Goal: Check status: Check status

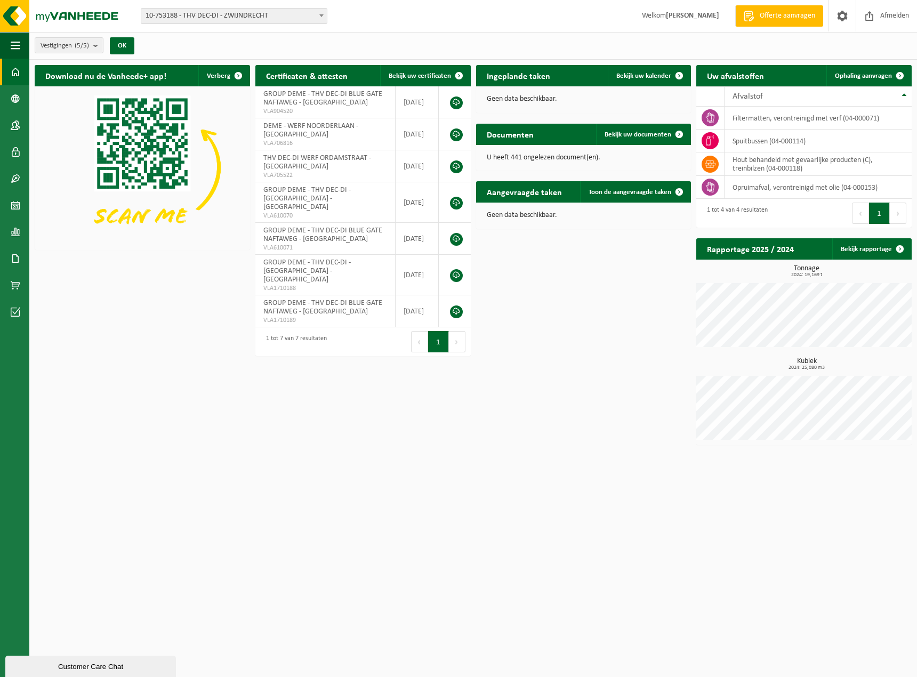
click at [224, 14] on span "10-753188 - THV DEC-DI - ZWIJNDRECHT" at bounding box center [233, 16] width 185 height 15
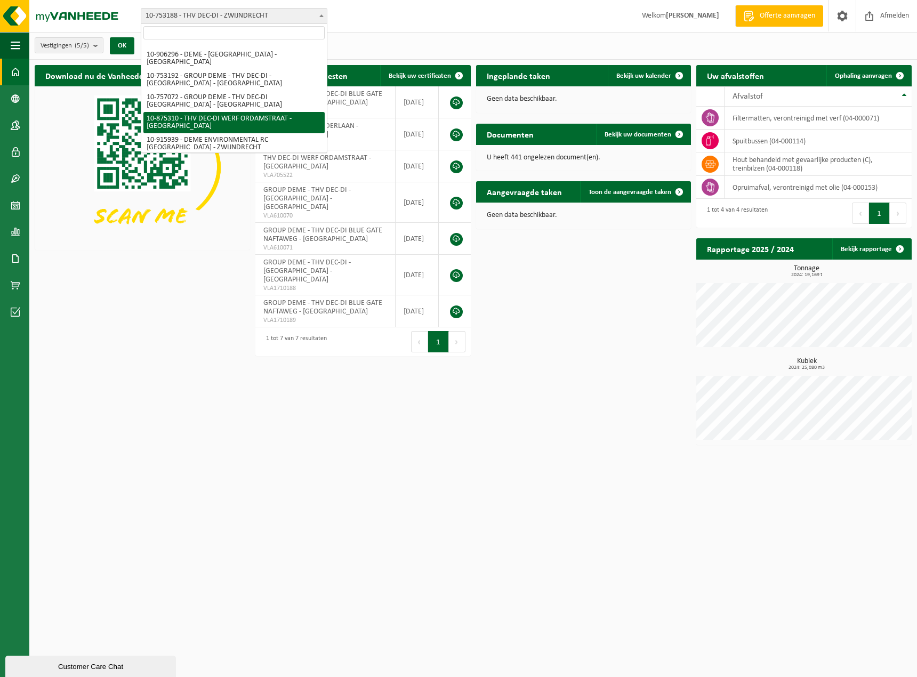
scroll to position [14, 0]
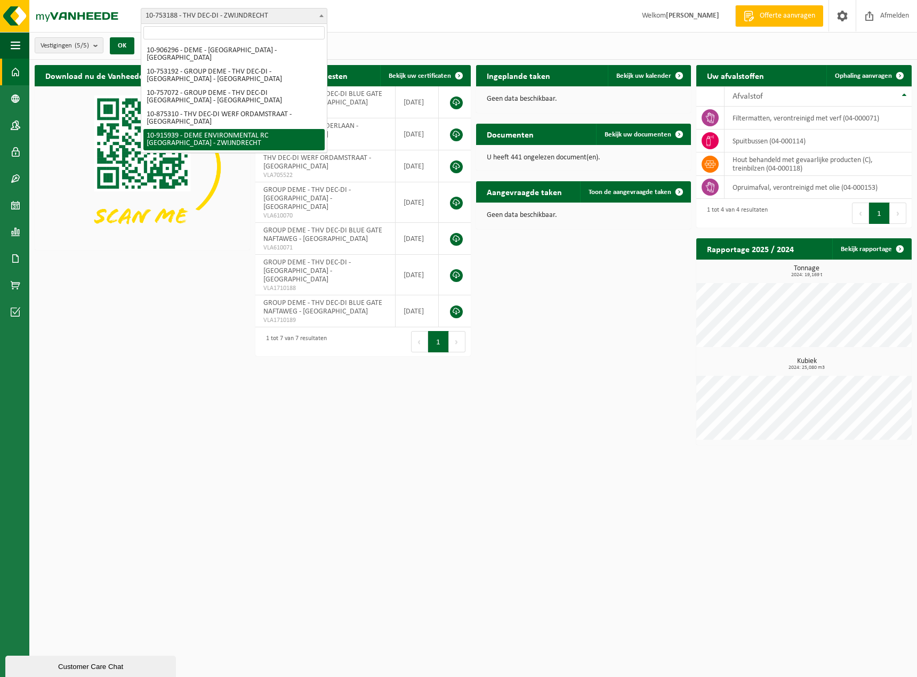
select select "127240"
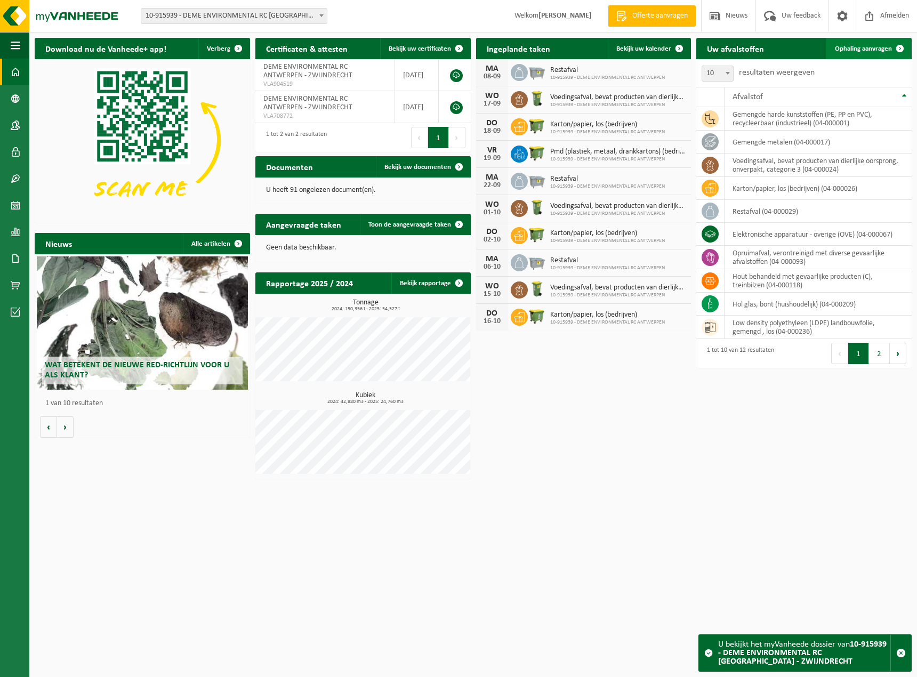
click at [863, 49] on span "Ophaling aanvragen" at bounding box center [863, 48] width 57 height 7
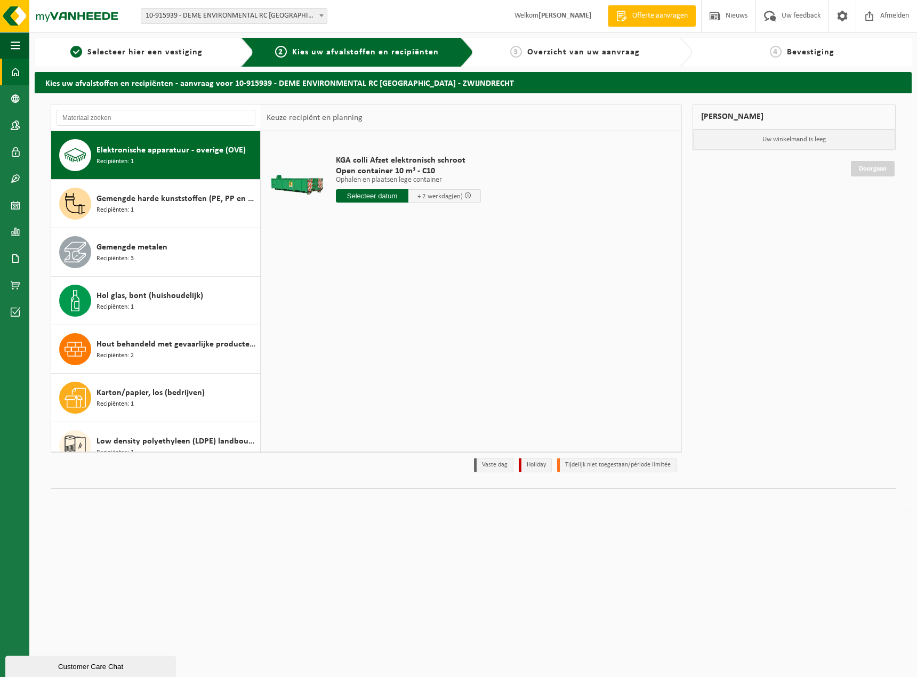
click at [8, 75] on link "Dashboard" at bounding box center [14, 72] width 29 height 27
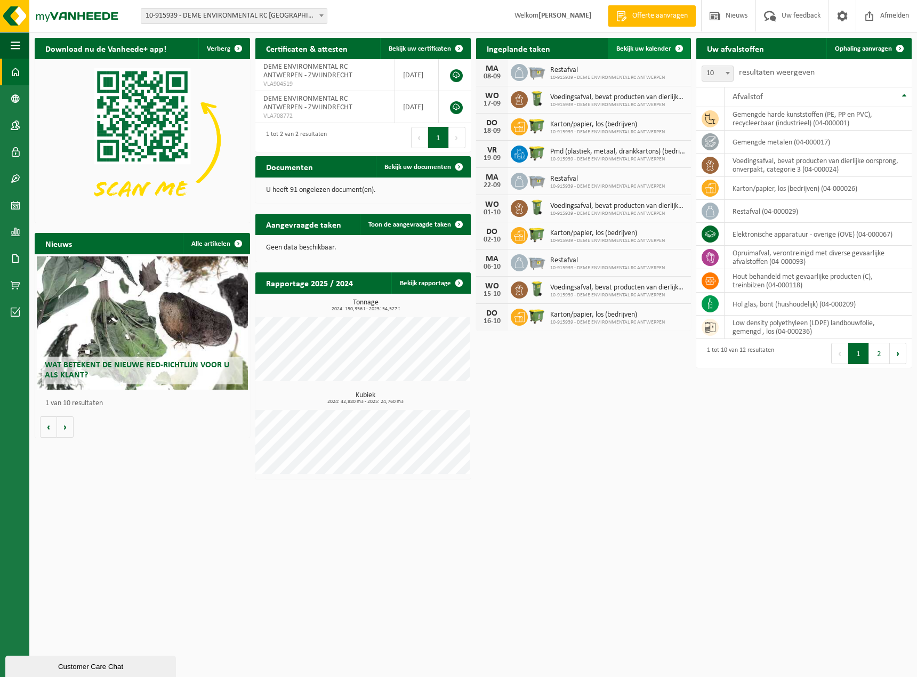
click at [637, 46] on span "Bekijk uw kalender" at bounding box center [643, 48] width 55 height 7
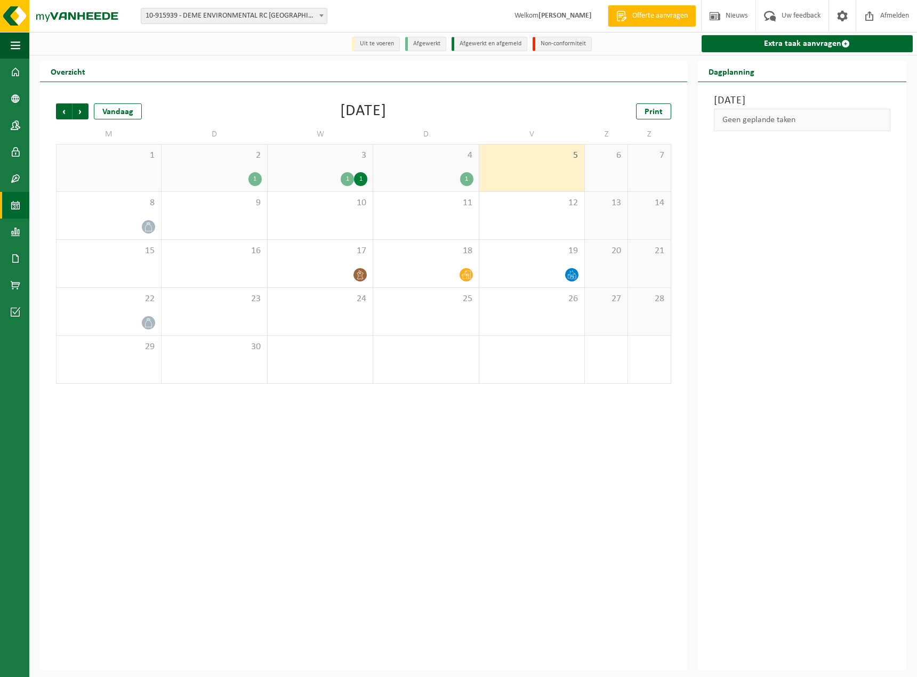
click at [344, 178] on div "1" at bounding box center [347, 179] width 13 height 14
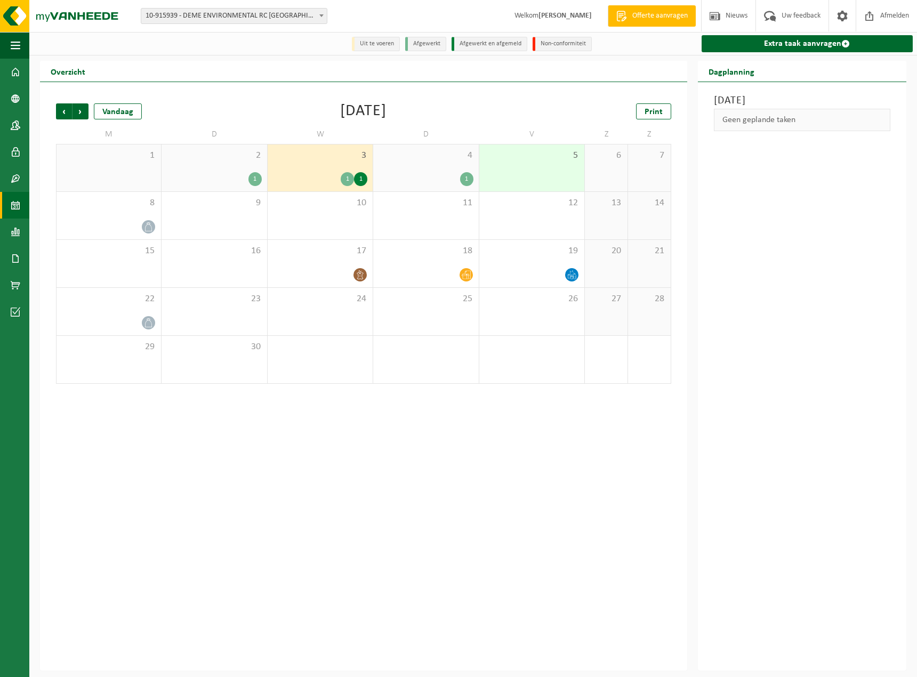
click at [359, 180] on div "1" at bounding box center [360, 179] width 13 height 14
click at [350, 183] on div "1" at bounding box center [347, 179] width 13 height 14
click at [347, 183] on div "1" at bounding box center [347, 179] width 13 height 14
click at [360, 181] on div "1" at bounding box center [360, 179] width 13 height 14
click at [436, 181] on div "1" at bounding box center [425, 179] width 94 height 14
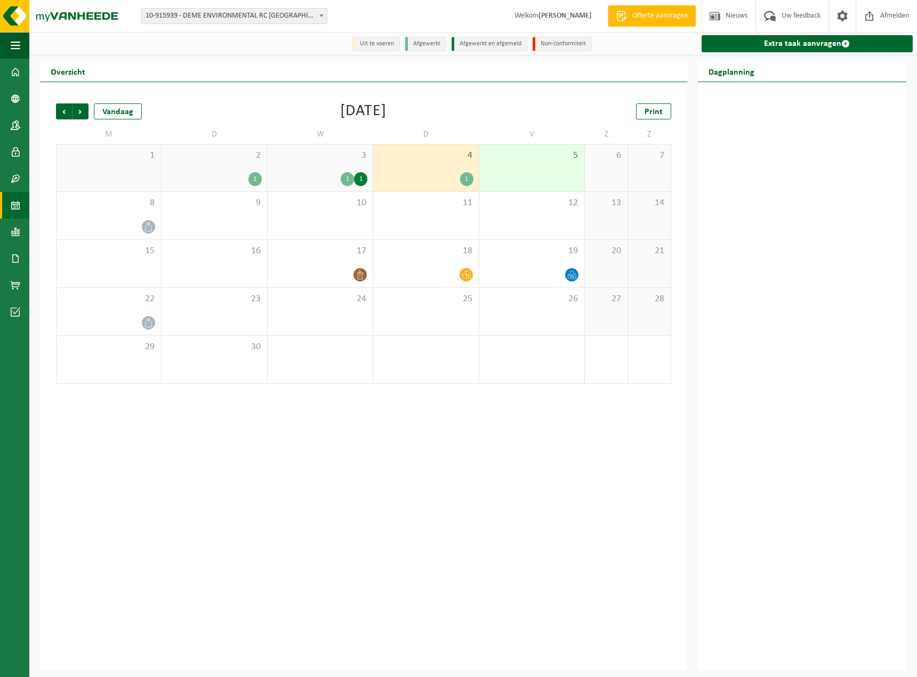
click at [294, 171] on div "3 1 1" at bounding box center [320, 167] width 105 height 47
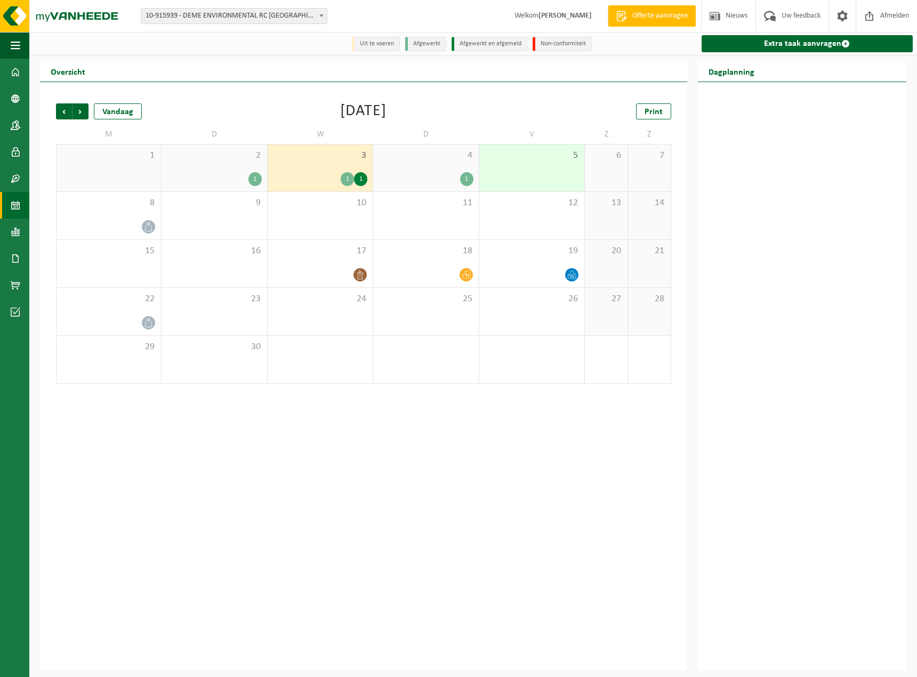
click at [360, 181] on div "1" at bounding box center [360, 179] width 13 height 14
click at [345, 181] on div "1" at bounding box center [347, 179] width 13 height 14
click at [362, 181] on div "1" at bounding box center [360, 179] width 13 height 14
click at [270, 165] on div "3 1 1" at bounding box center [320, 167] width 105 height 47
click at [457, 173] on div "4 1" at bounding box center [425, 167] width 105 height 47
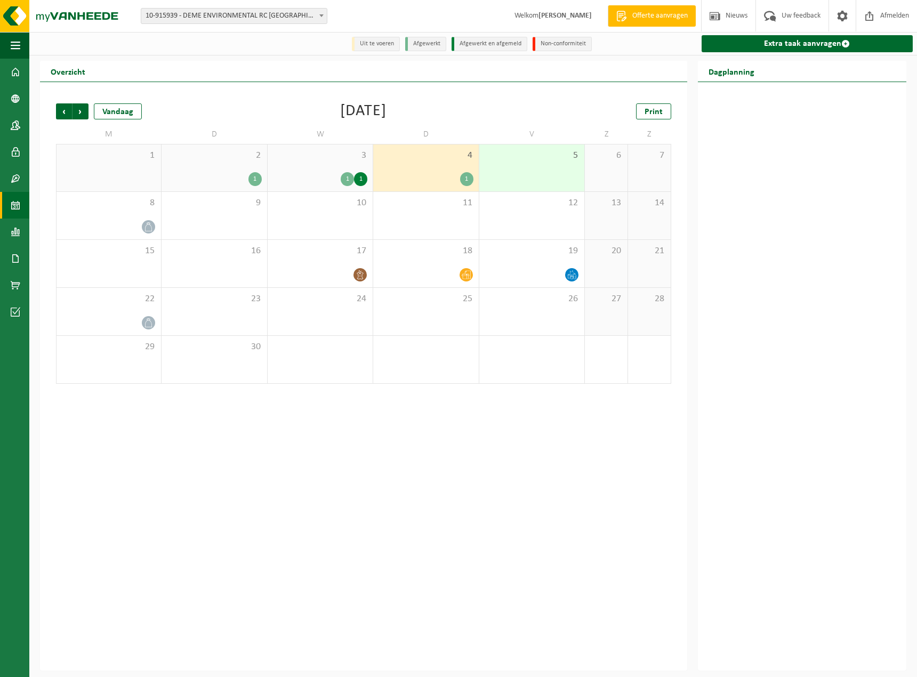
click at [465, 181] on div "1" at bounding box center [466, 179] width 13 height 14
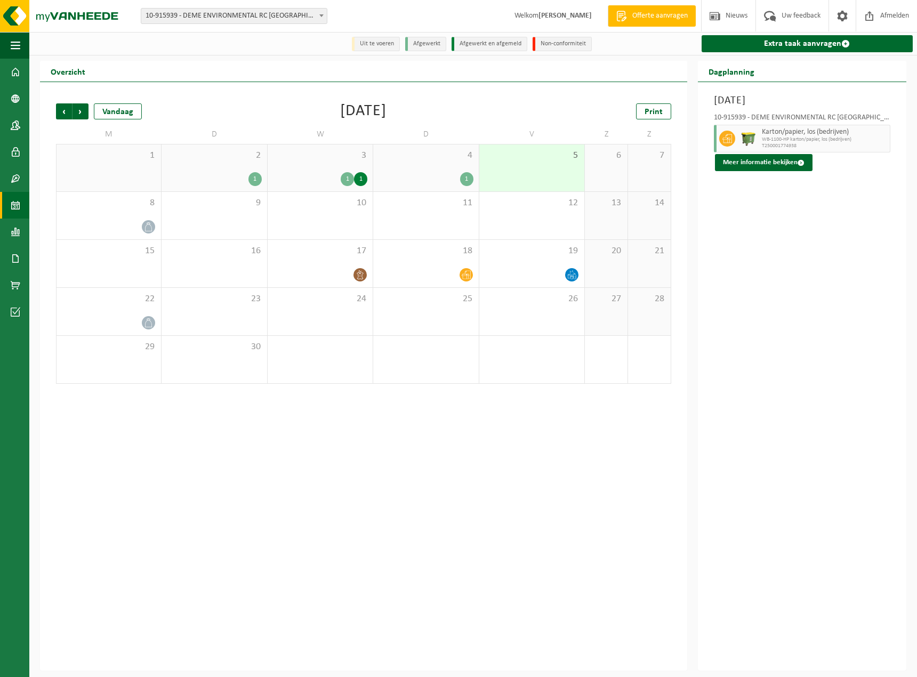
click at [368, 179] on div "3 1 1" at bounding box center [320, 167] width 105 height 47
click at [362, 180] on div "1" at bounding box center [360, 179] width 13 height 14
click at [822, 163] on span "Gemengde metalen" at bounding box center [824, 161] width 125 height 9
click at [349, 183] on div "1" at bounding box center [347, 179] width 13 height 14
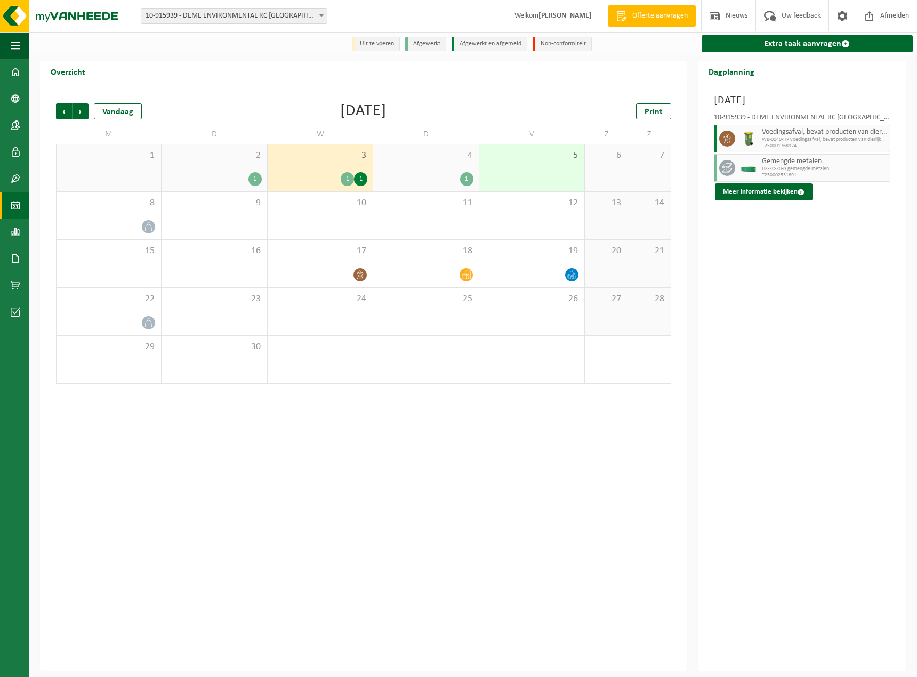
click at [346, 181] on div "1" at bounding box center [347, 179] width 13 height 14
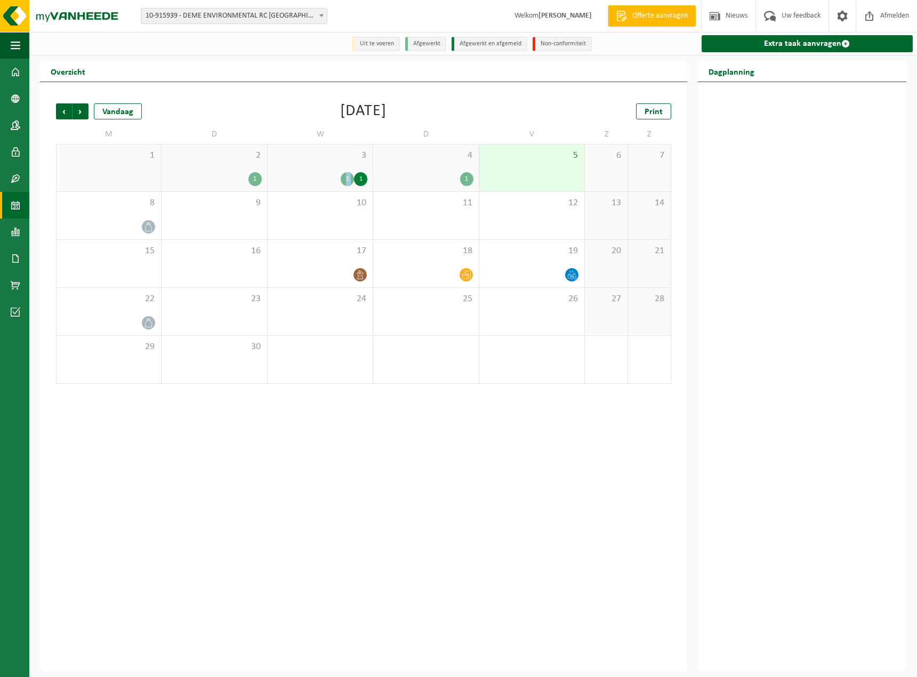
click at [347, 181] on div "1" at bounding box center [347, 179] width 13 height 14
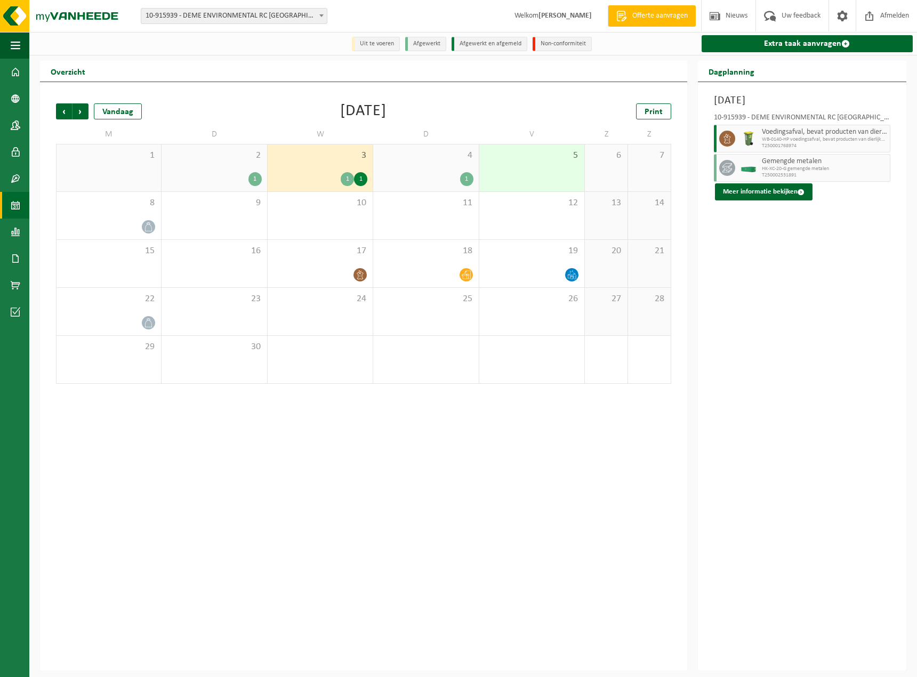
click at [409, 179] on div "1" at bounding box center [425, 179] width 94 height 14
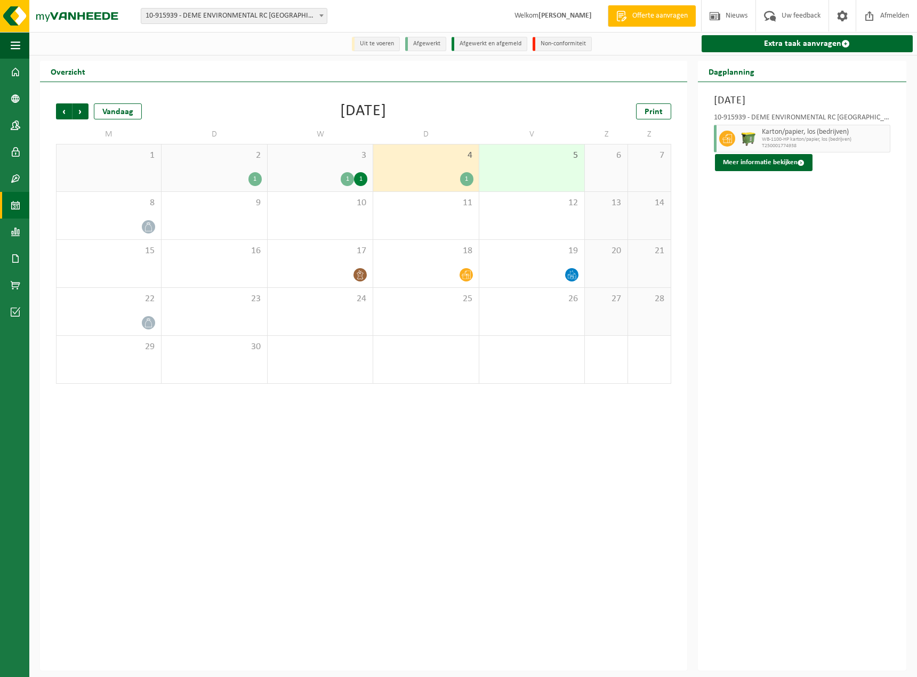
click at [246, 182] on div "1" at bounding box center [214, 179] width 94 height 14
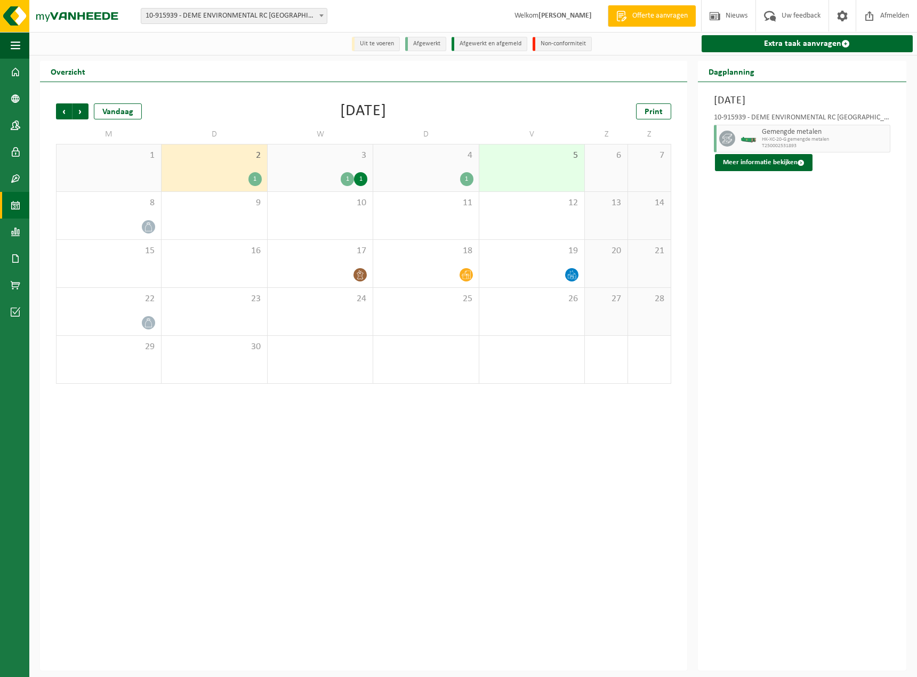
click at [316, 169] on div "3 1 1" at bounding box center [320, 167] width 105 height 47
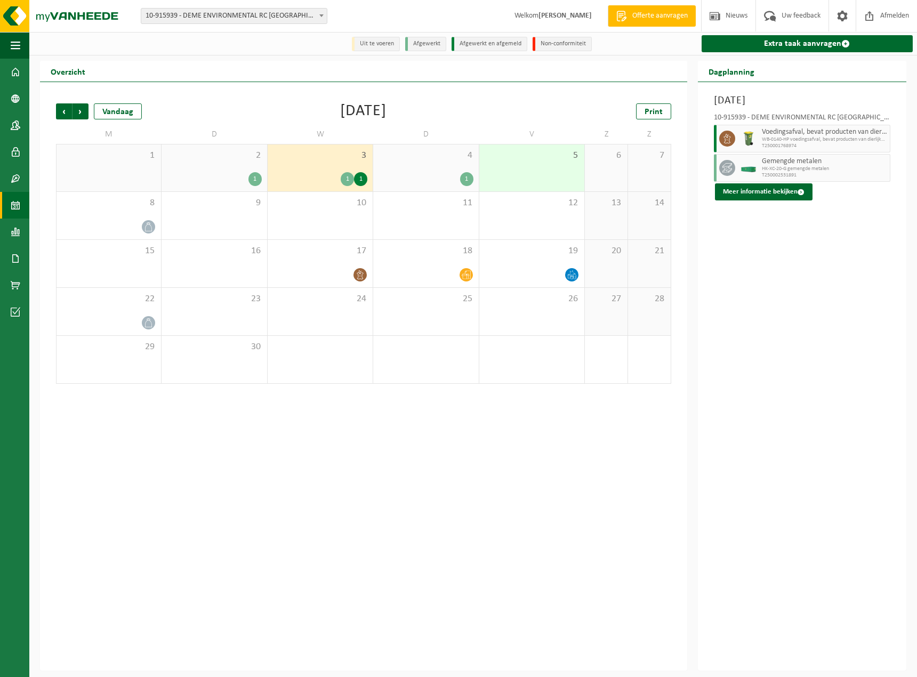
click at [199, 172] on div "2 1" at bounding box center [213, 167] width 105 height 47
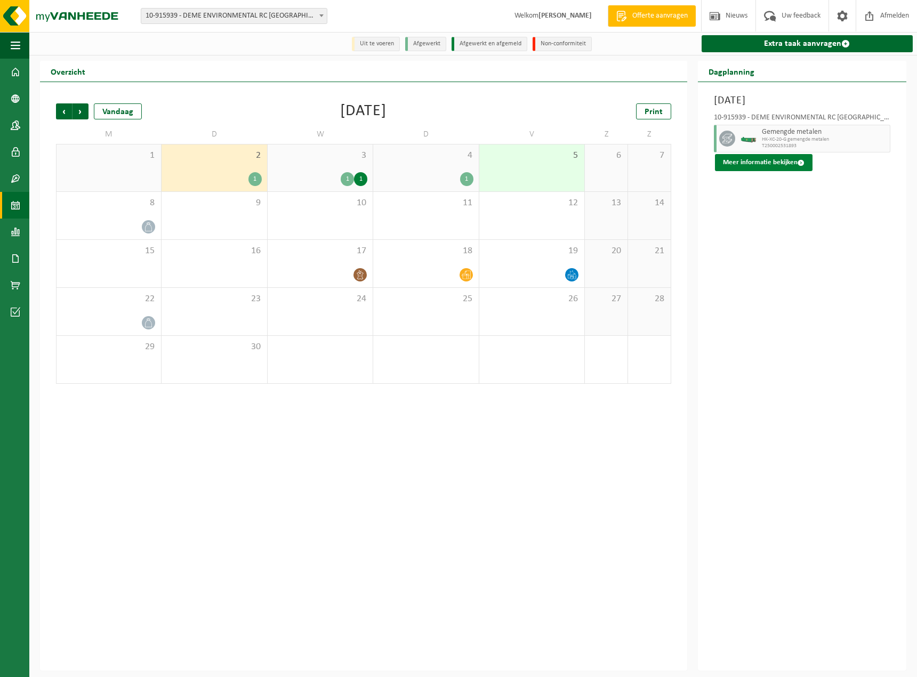
click at [751, 159] on button "Meer informatie bekijken" at bounding box center [764, 162] width 98 height 17
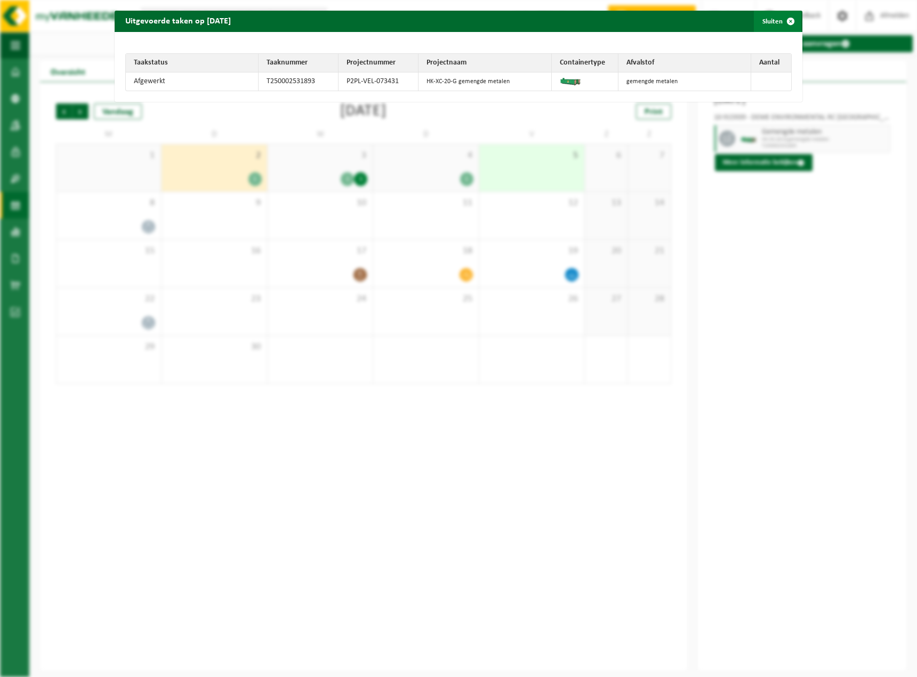
click at [785, 20] on span "button" at bounding box center [790, 21] width 21 height 21
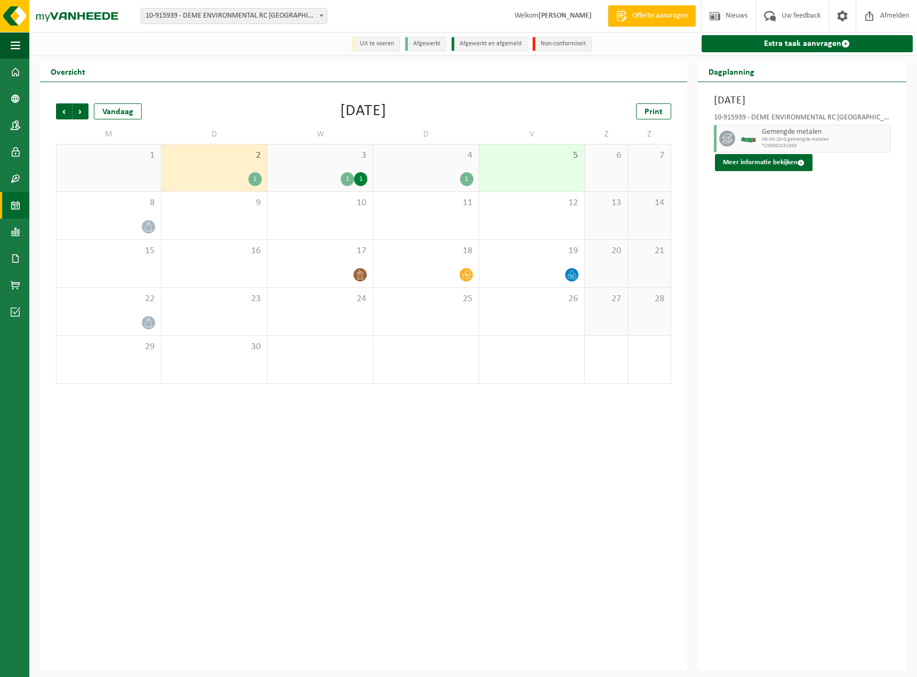
click at [329, 164] on div "3 1 1" at bounding box center [320, 167] width 105 height 47
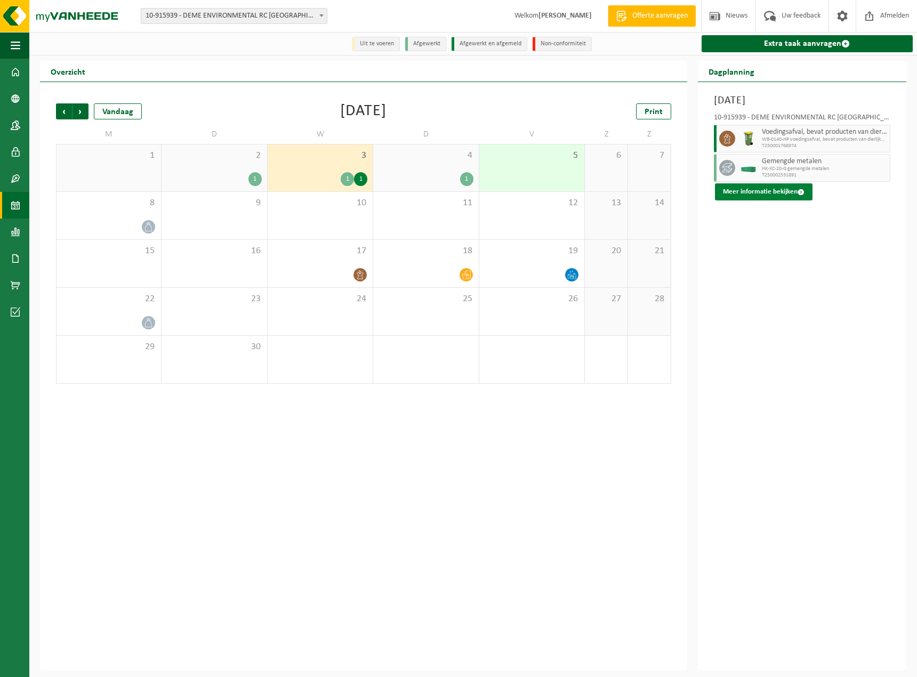
click at [747, 192] on button "Meer informatie bekijken" at bounding box center [764, 191] width 98 height 17
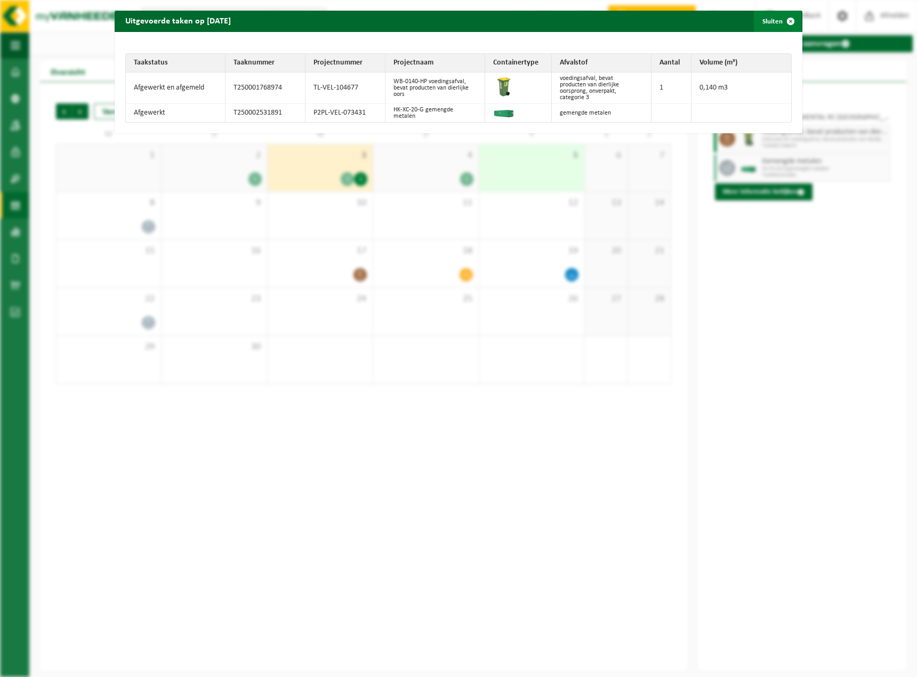
click at [785, 20] on span "button" at bounding box center [790, 21] width 21 height 21
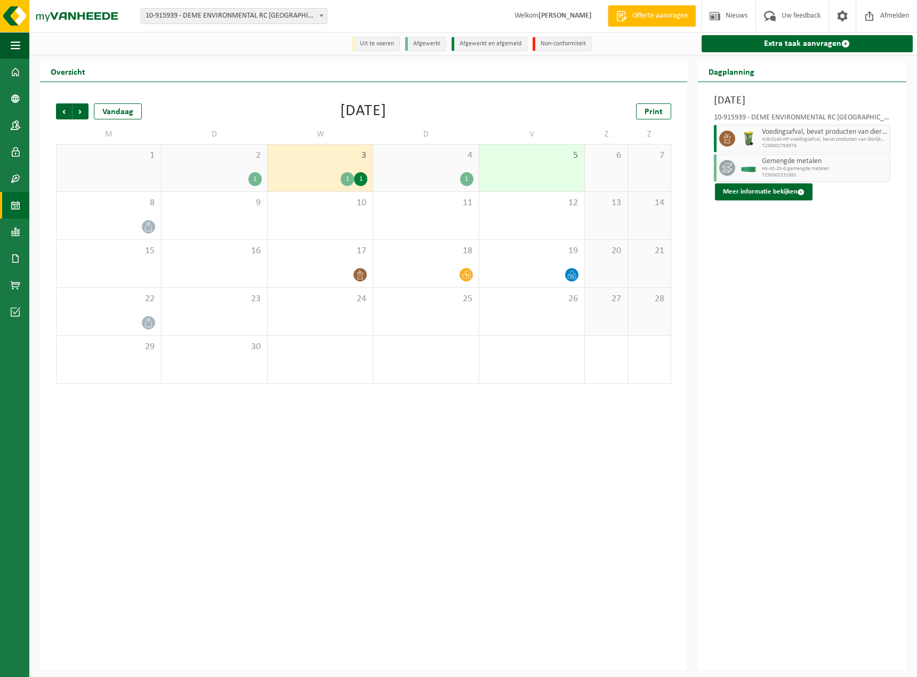
click at [229, 179] on div "1" at bounding box center [214, 179] width 94 height 14
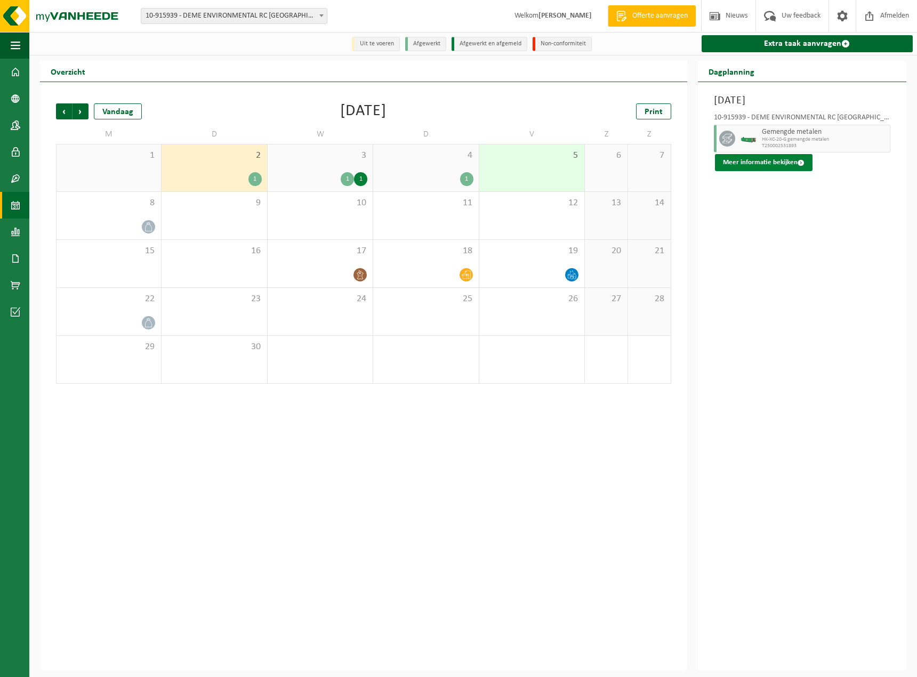
click at [781, 163] on button "Meer informatie bekijken" at bounding box center [764, 162] width 98 height 17
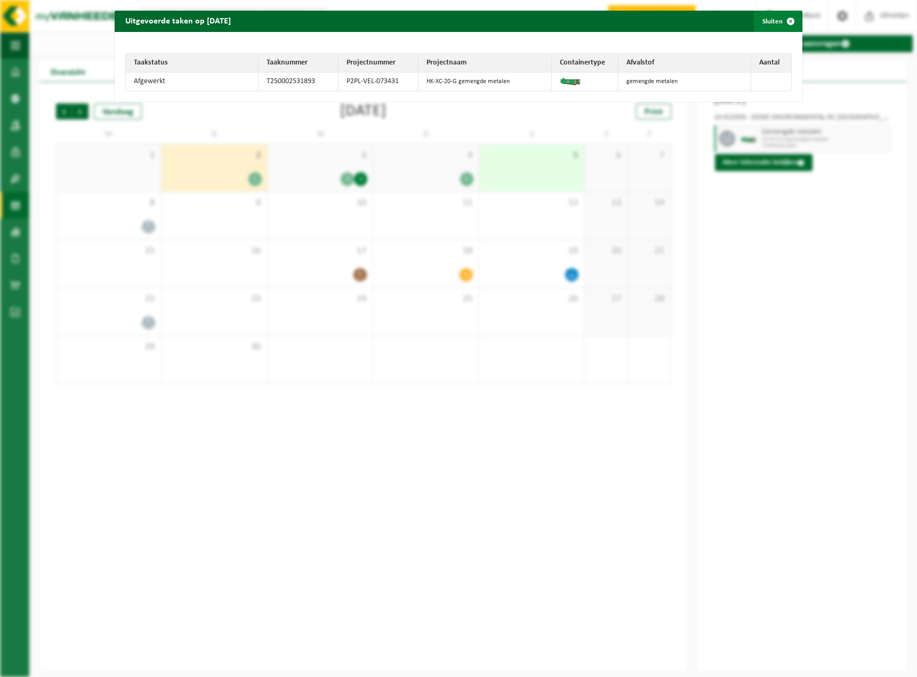
click at [780, 20] on span "button" at bounding box center [790, 21] width 21 height 21
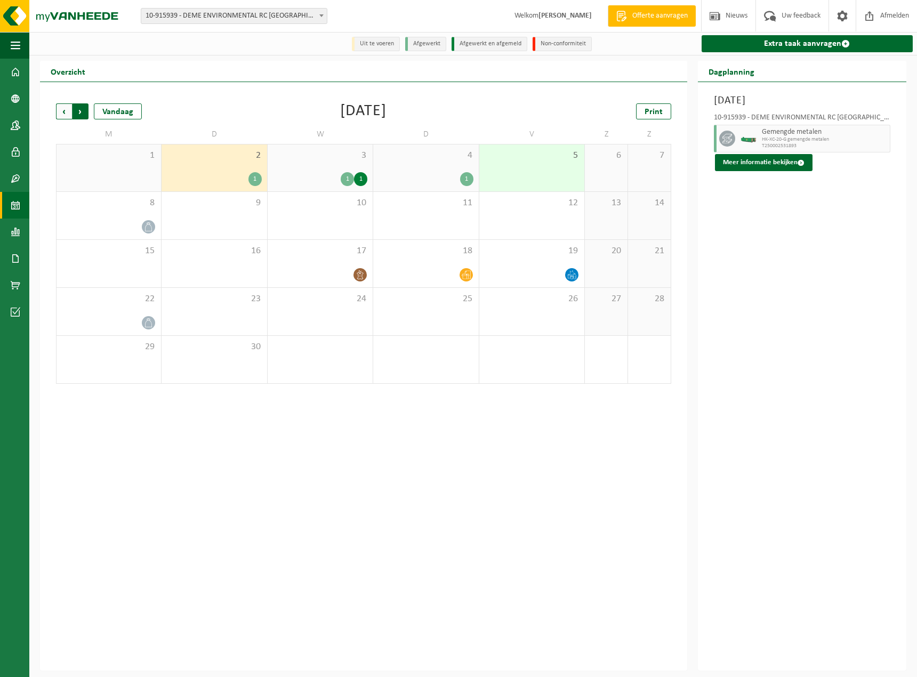
click at [67, 112] on span "Vorige" at bounding box center [64, 111] width 16 height 16
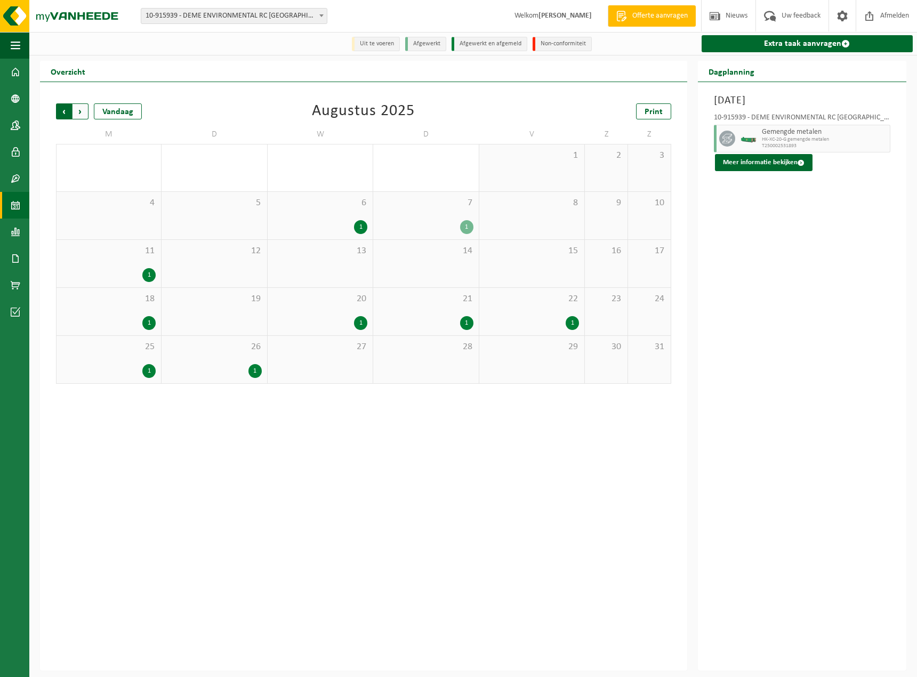
click at [79, 111] on span "Volgende" at bounding box center [80, 111] width 16 height 16
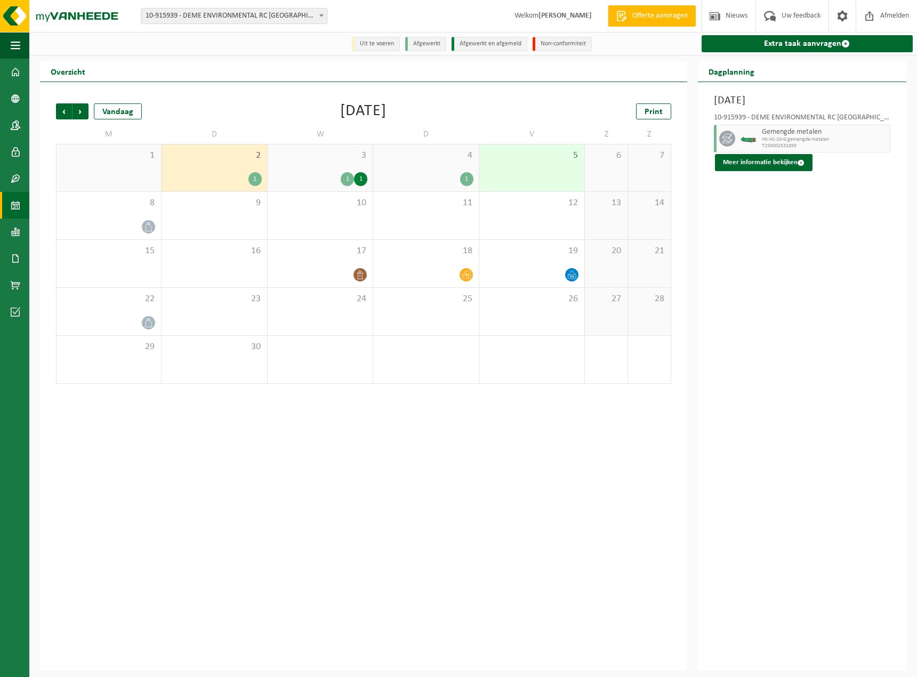
click at [326, 169] on div "3 1 1" at bounding box center [320, 167] width 105 height 47
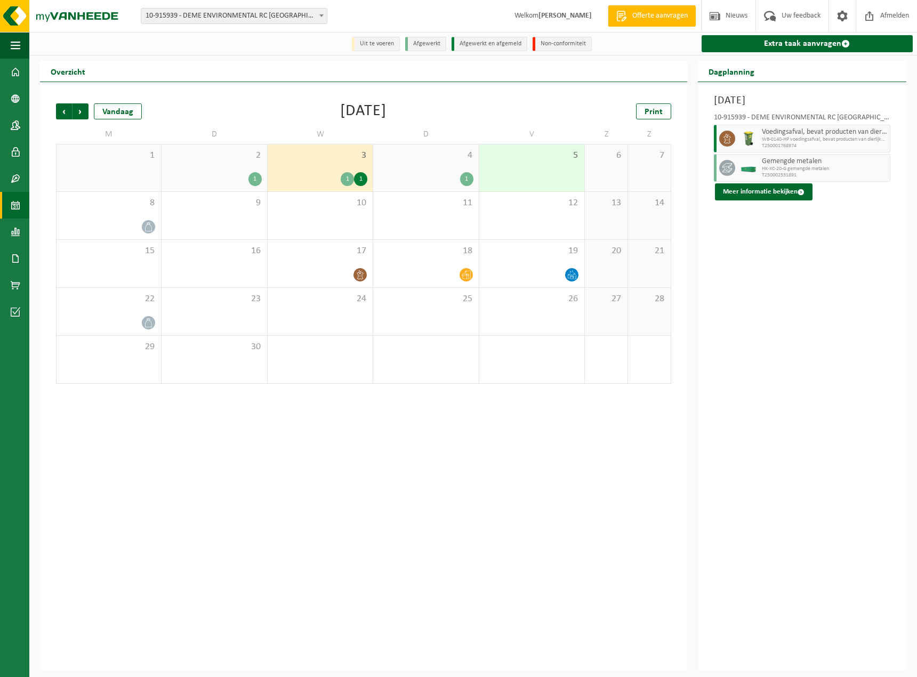
click at [227, 168] on div "2 1" at bounding box center [213, 167] width 105 height 47
